Goal: Task Accomplishment & Management: Use online tool/utility

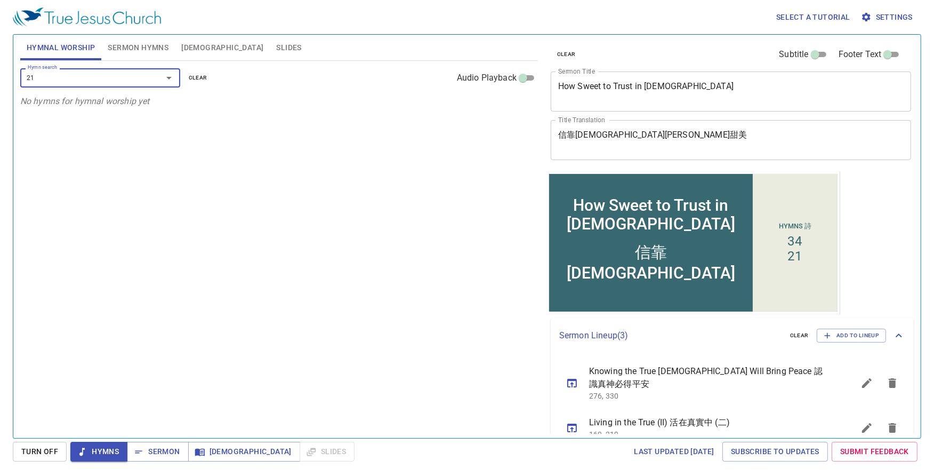
type input "210"
click at [80, 78] on input "210" at bounding box center [84, 77] width 122 height 12
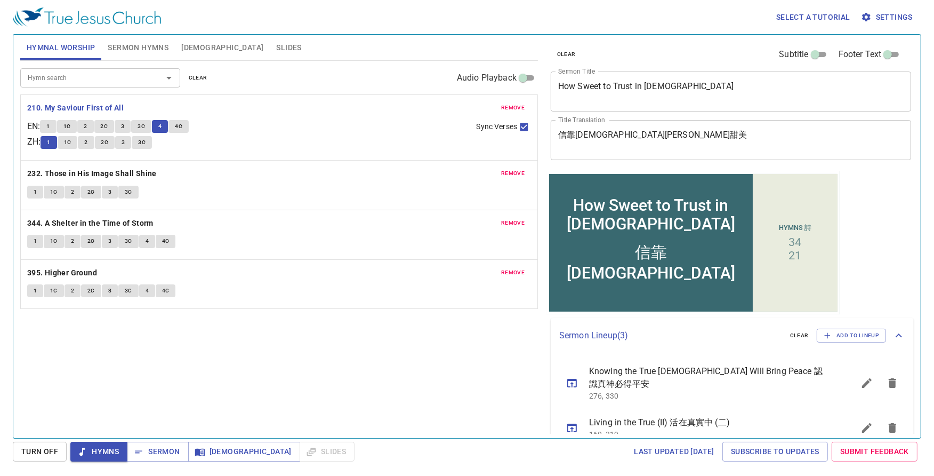
click at [182, 128] on span "4C" at bounding box center [178, 127] width 7 height 10
click at [149, 243] on button "4" at bounding box center [147, 241] width 16 height 13
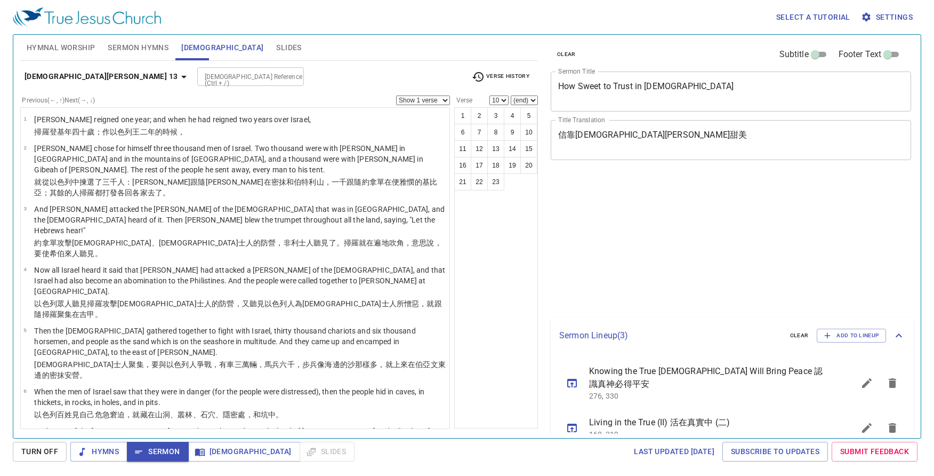
select select "10"
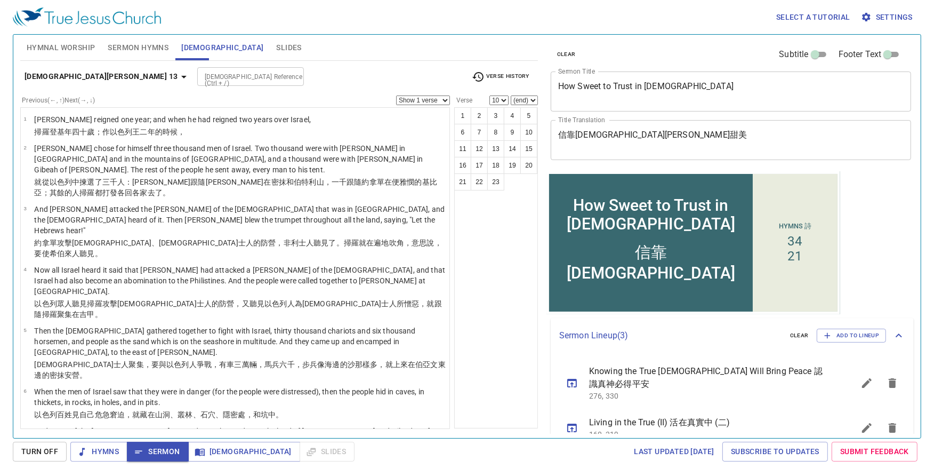
scroll to position [47, 0]
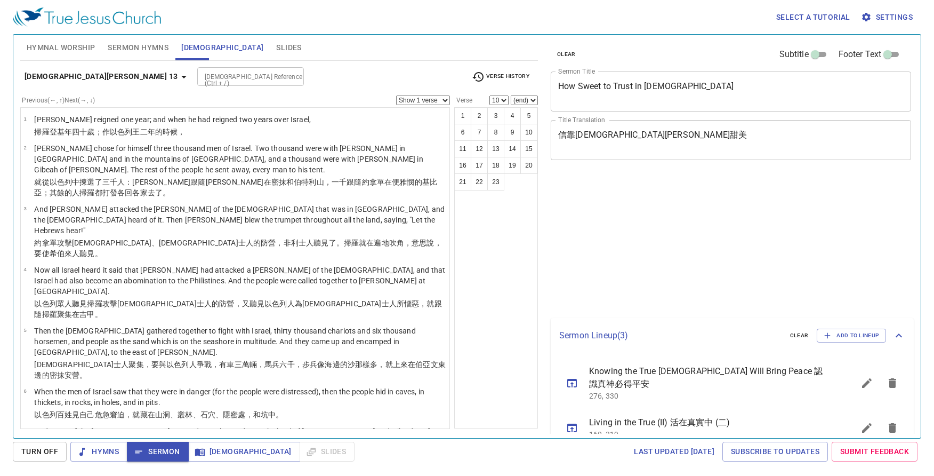
select select "10"
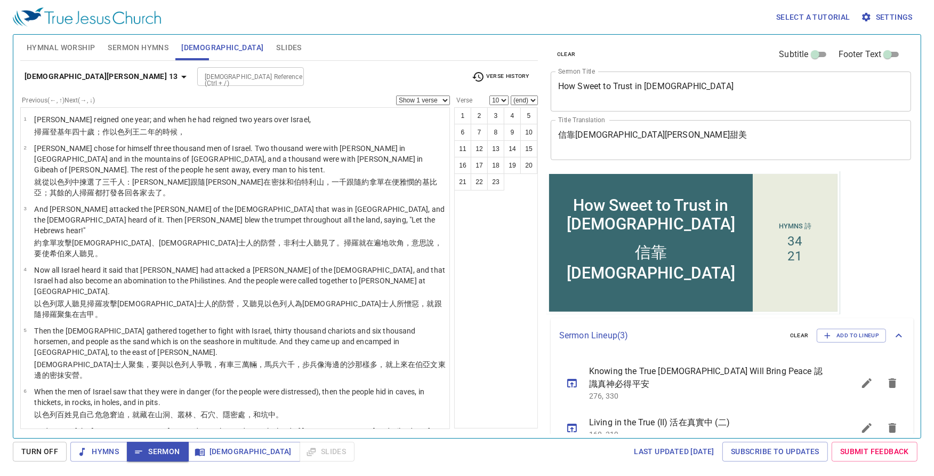
scroll to position [47, 0]
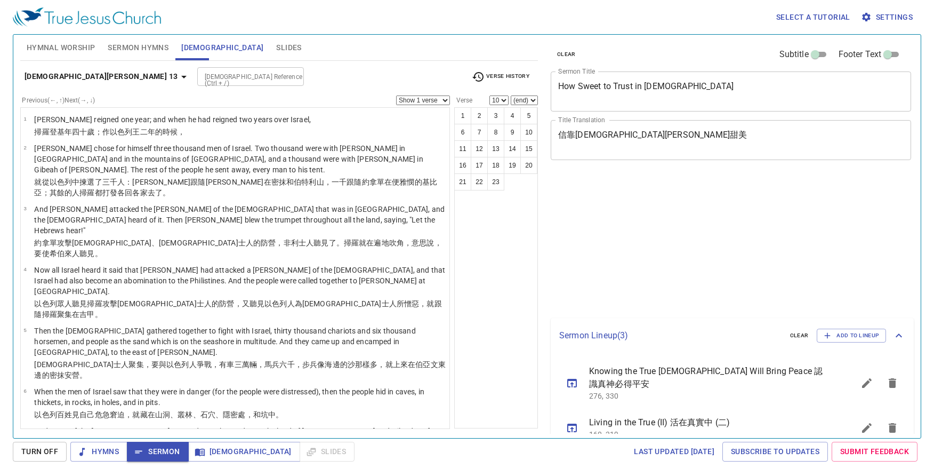
select select "10"
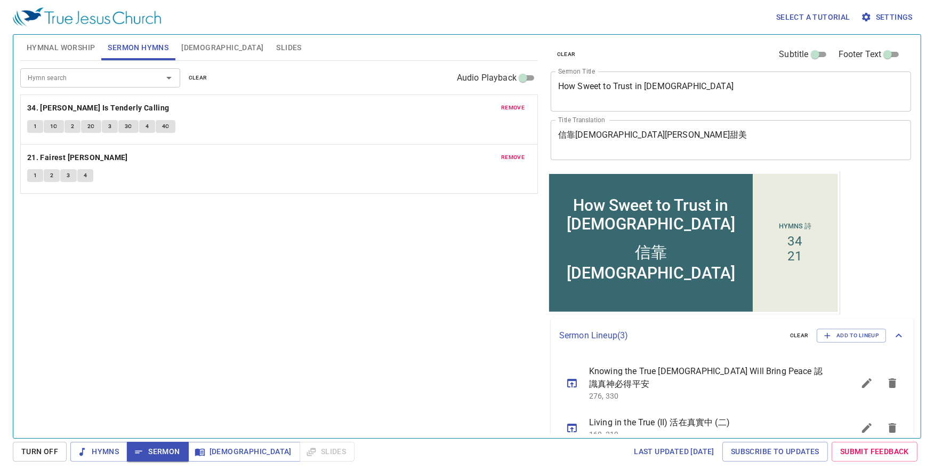
click at [73, 156] on b "21. Fairest [PERSON_NAME]" at bounding box center [77, 157] width 101 height 13
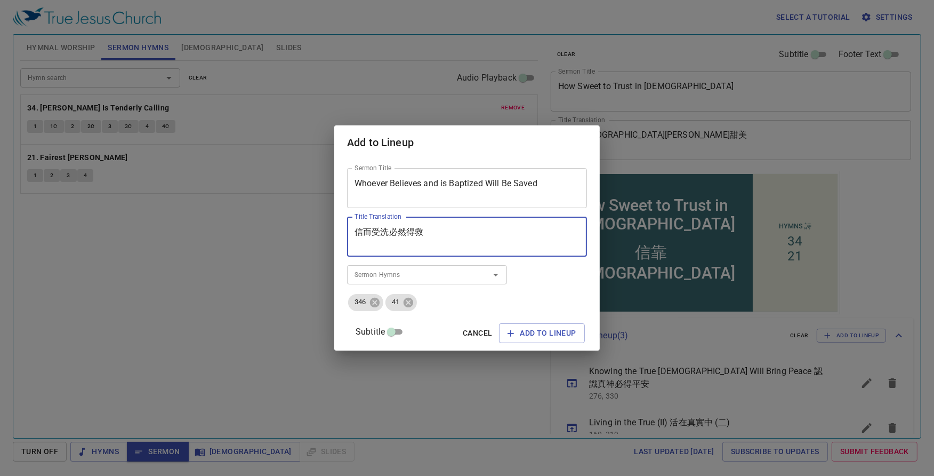
click at [420, 227] on textarea "信而受洗必然" at bounding box center [467, 237] width 225 height 20
type textarea "信而受洗必然得救"
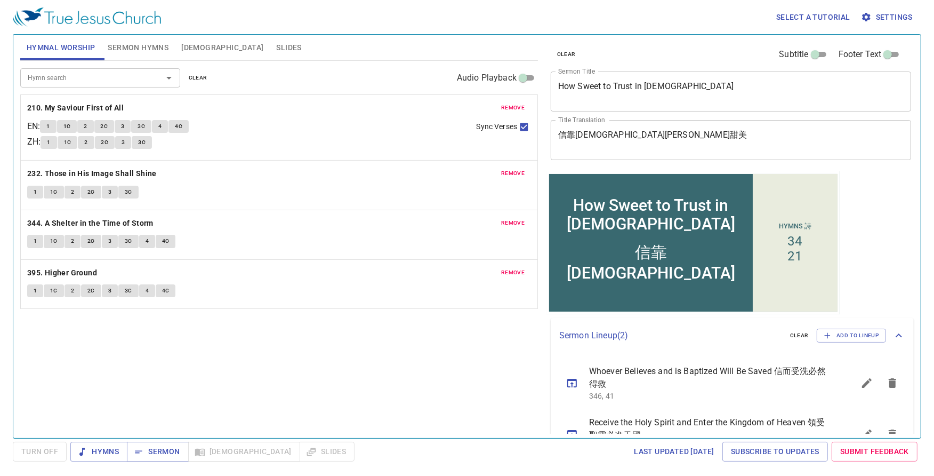
scroll to position [35, 0]
